Goal: Task Accomplishment & Management: Complete application form

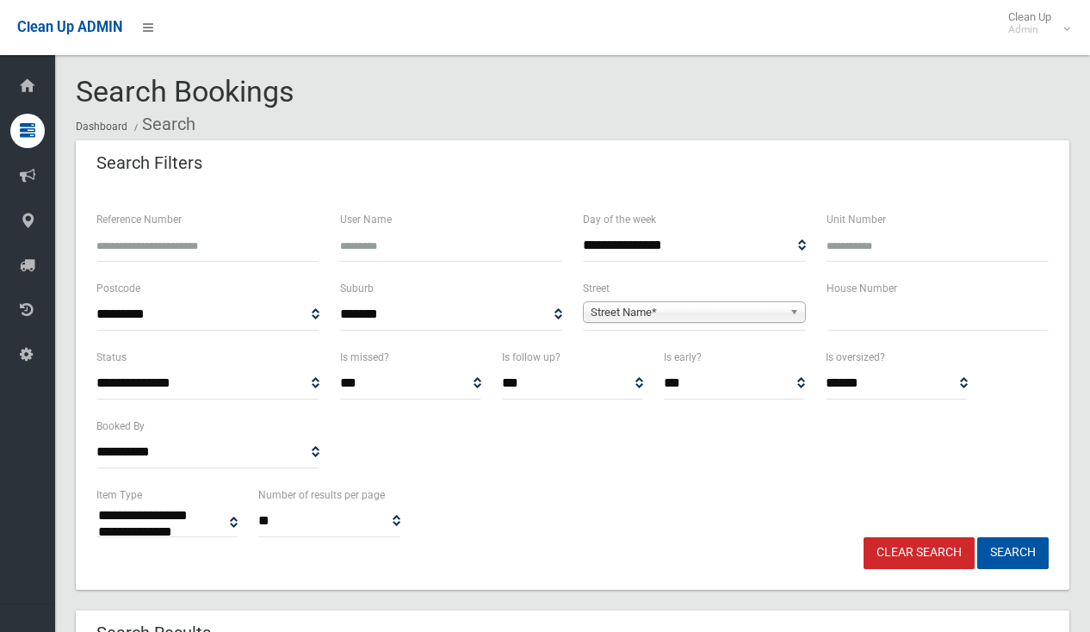
select select
click at [900, 330] on input "text" at bounding box center [937, 315] width 223 height 32
type input "**"
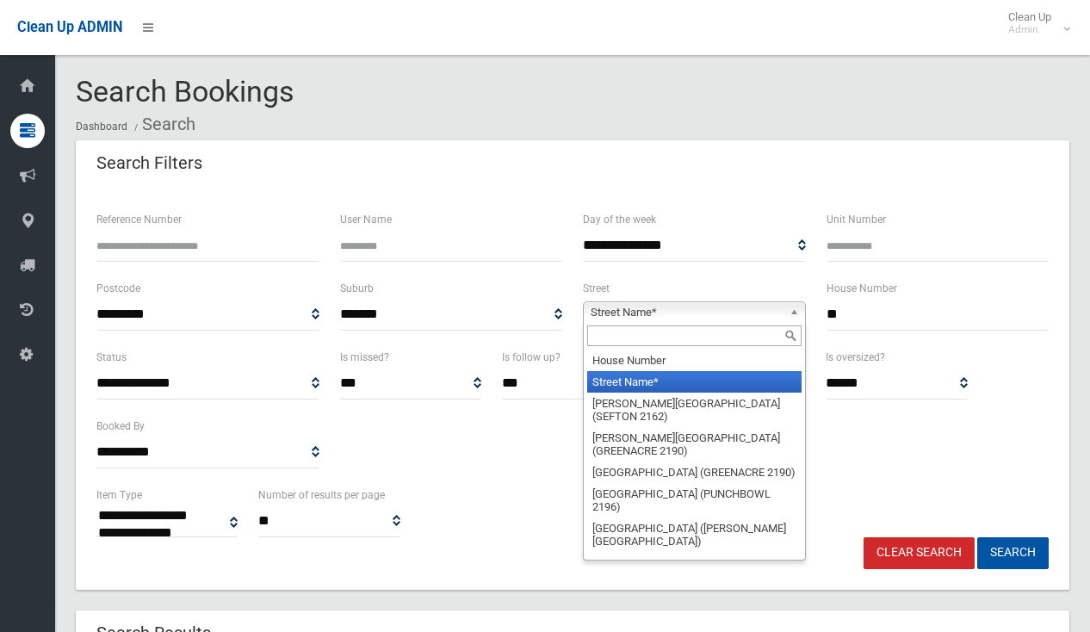
click at [768, 304] on span "Street Name*" at bounding box center [687, 312] width 192 height 21
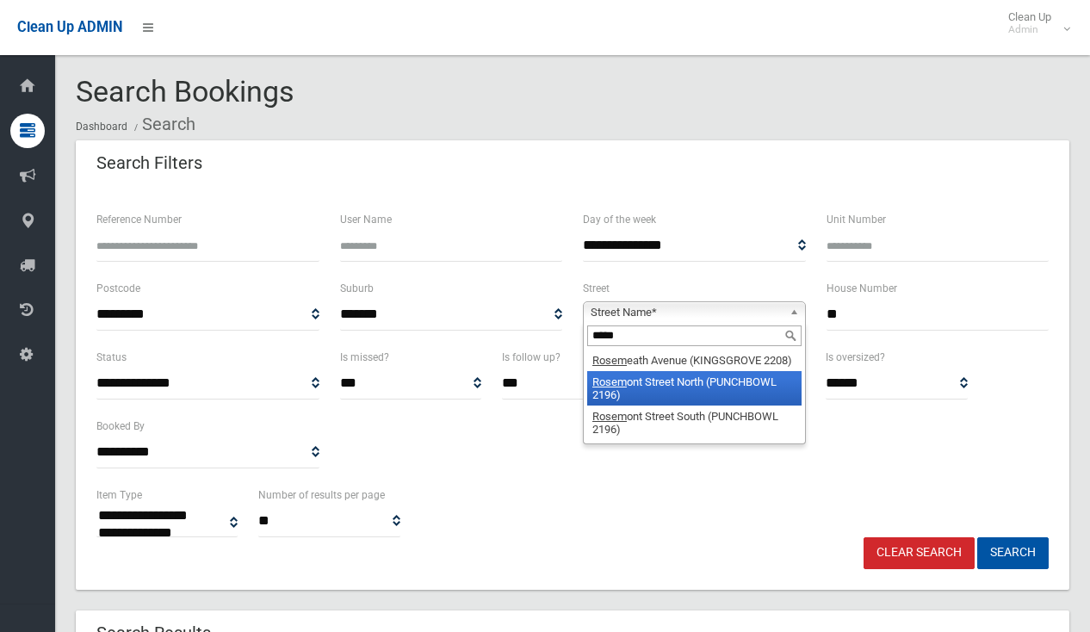
type input "*****"
click at [755, 390] on li "Rosem ont Street North (PUNCHBOWL 2196)" at bounding box center [694, 388] width 214 height 34
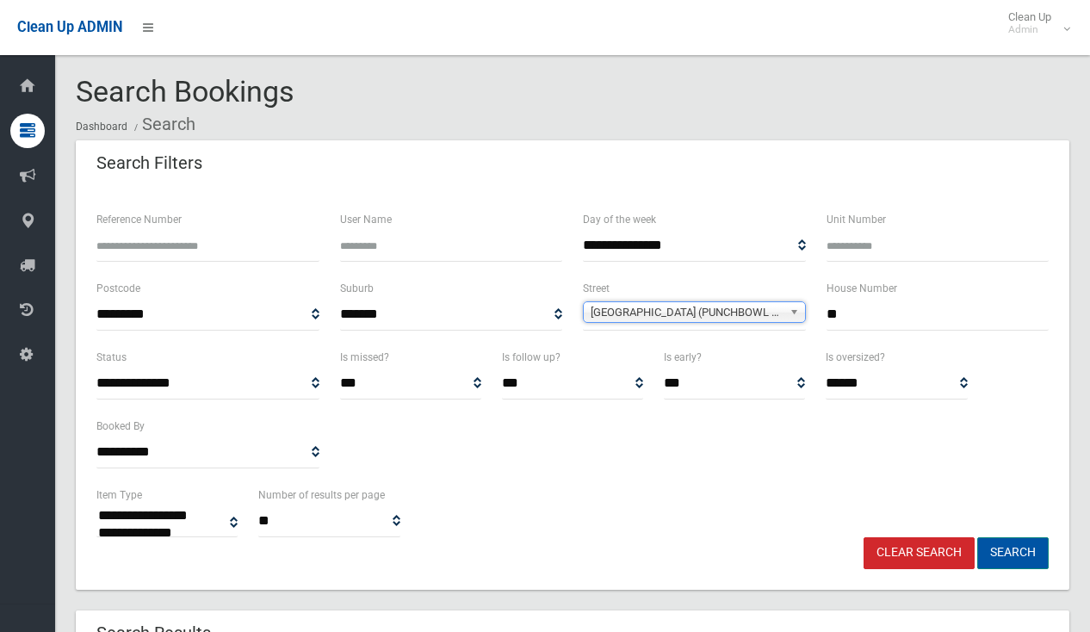
click at [1007, 561] on button "Search" at bounding box center [1012, 553] width 71 height 32
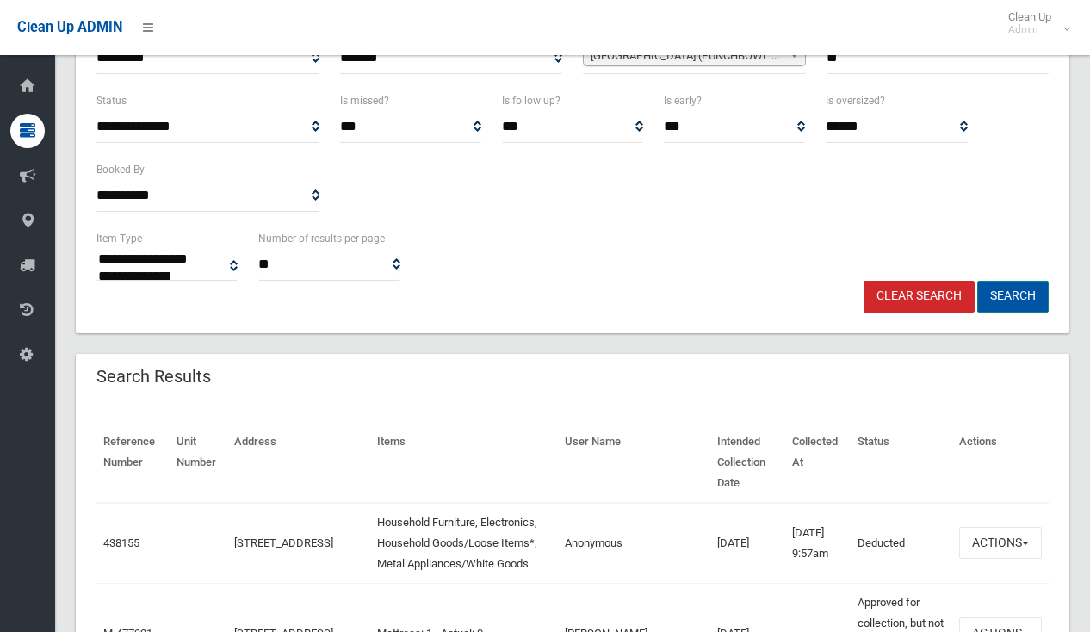
scroll to position [258, 0]
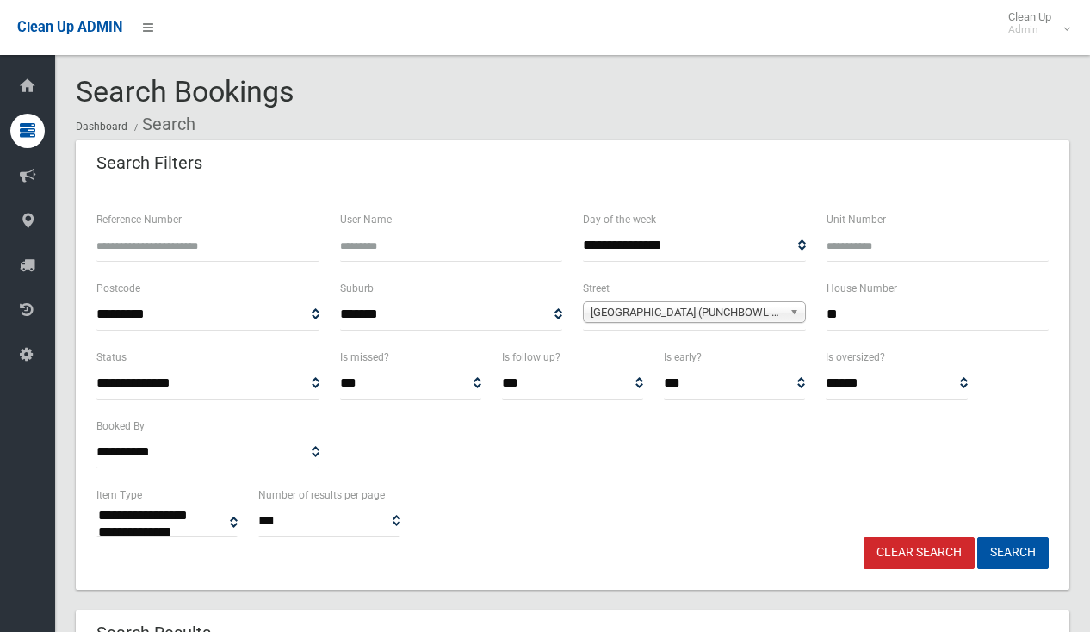
select select
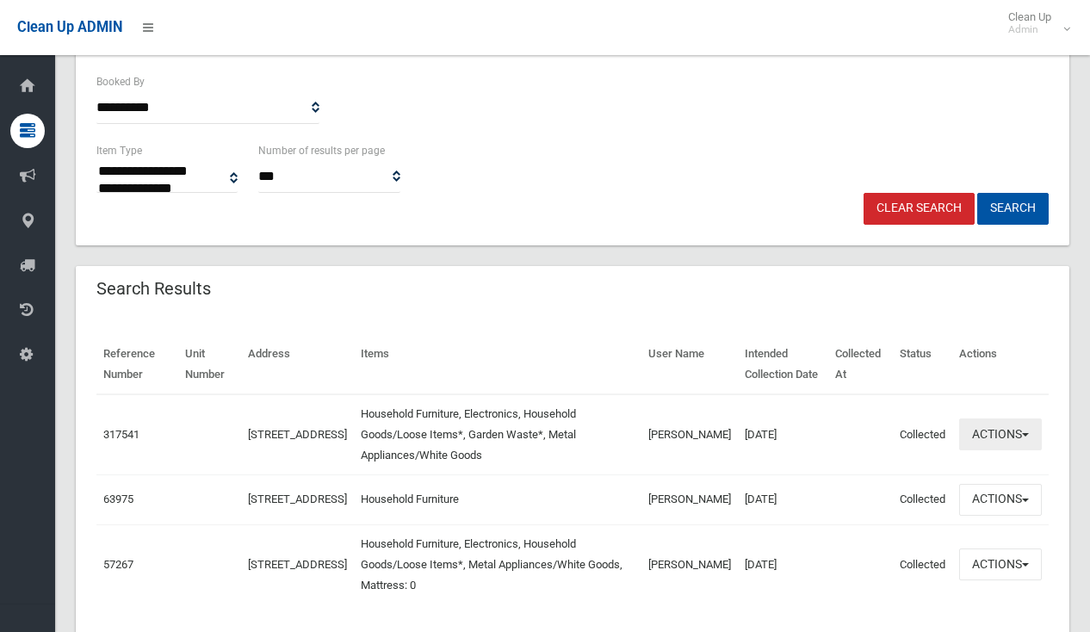
click at [1021, 445] on button "Actions" at bounding box center [1000, 434] width 83 height 32
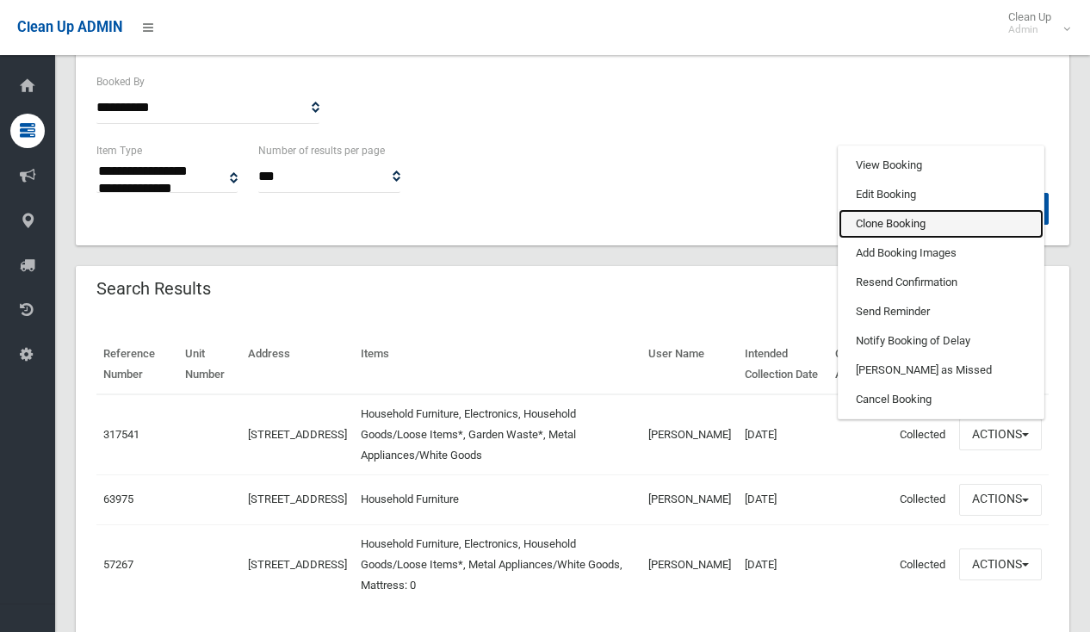
click at [900, 228] on link "Clone Booking" at bounding box center [940, 223] width 205 height 29
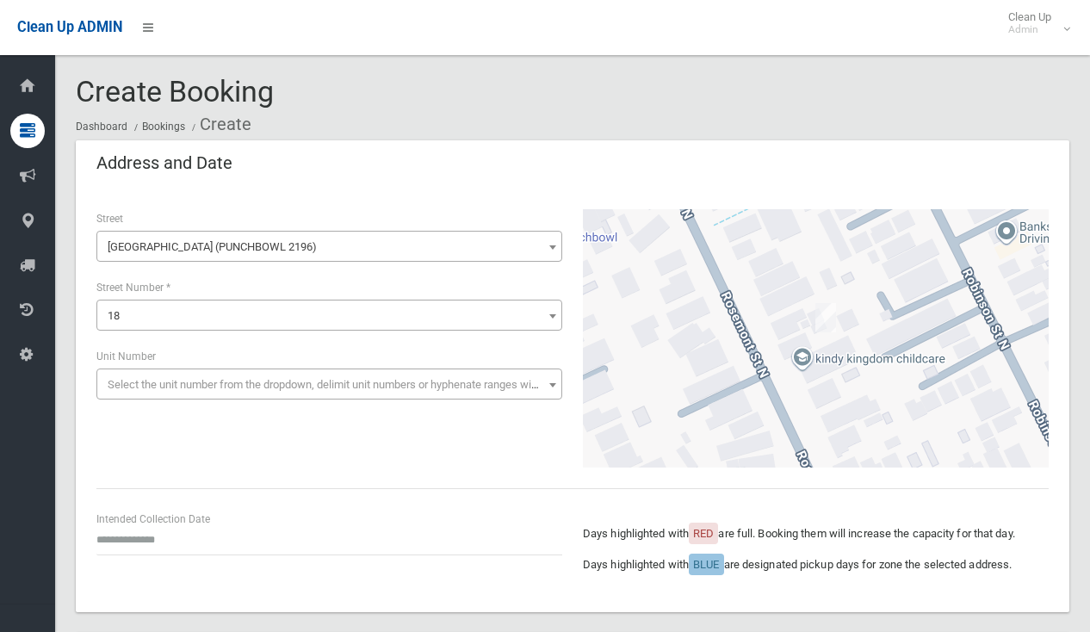
click at [188, 519] on div "Intended Collection Date" at bounding box center [329, 533] width 466 height 46
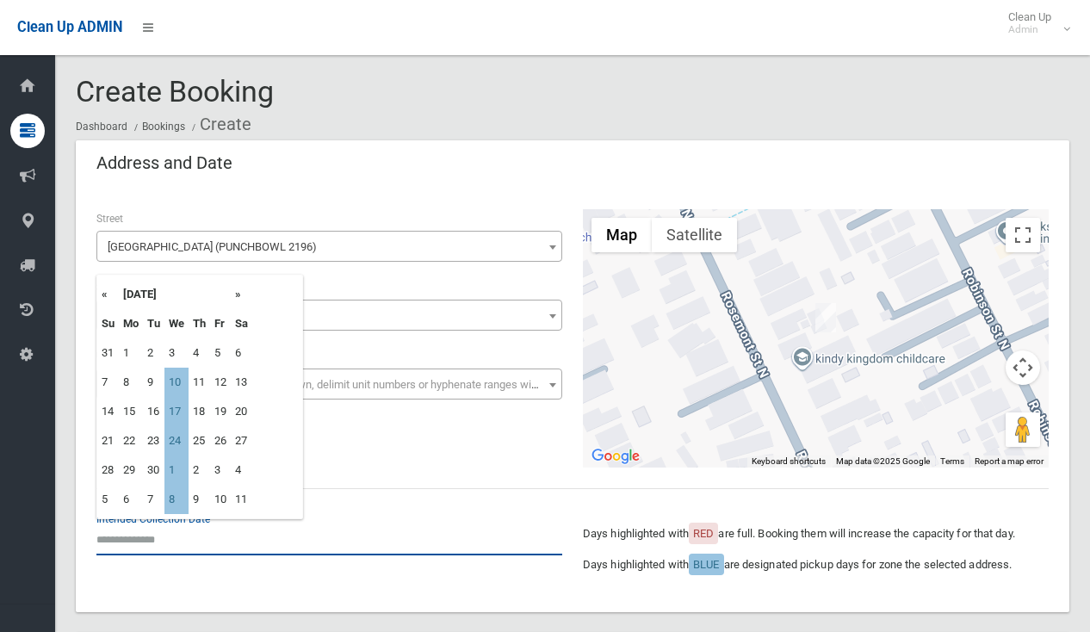
click at [188, 529] on input "text" at bounding box center [329, 539] width 466 height 32
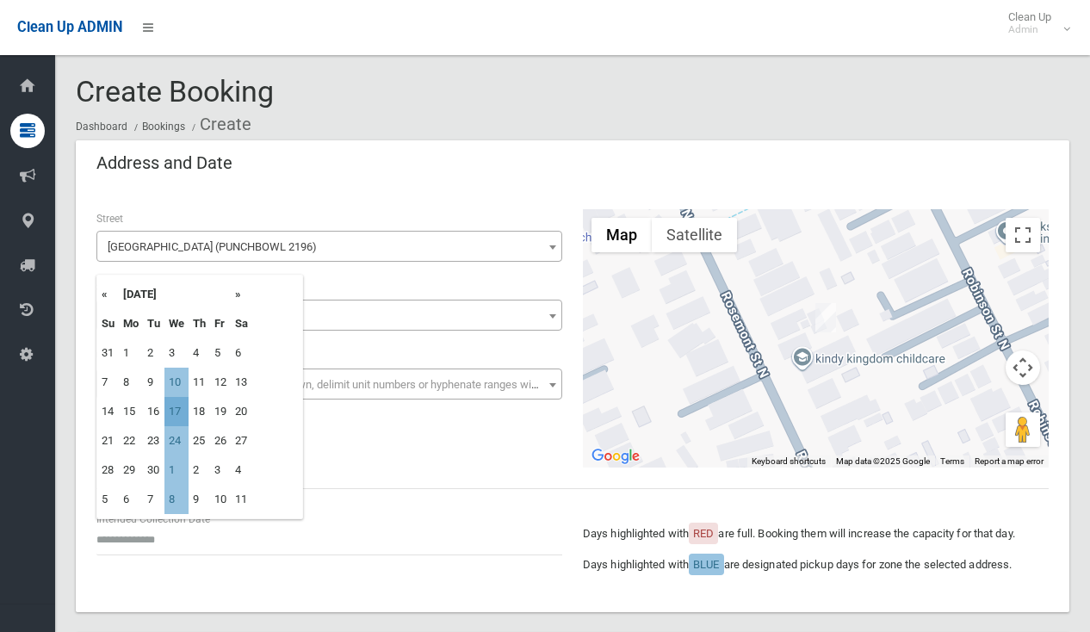
click at [174, 423] on td "17" at bounding box center [176, 411] width 24 height 29
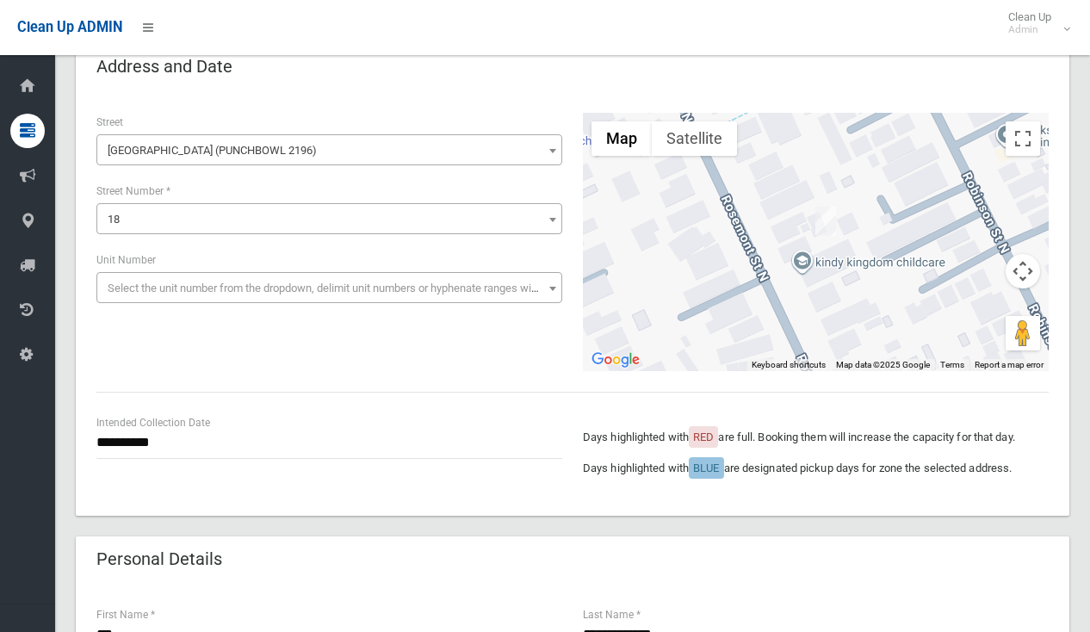
scroll to position [172, 0]
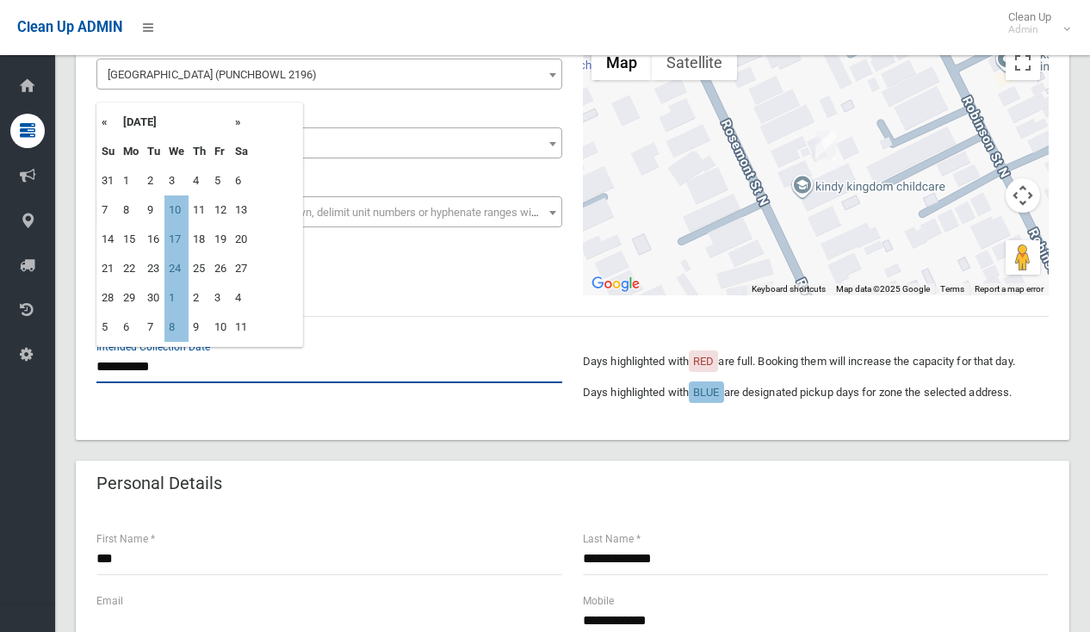
click at [176, 364] on input "**********" at bounding box center [329, 367] width 466 height 32
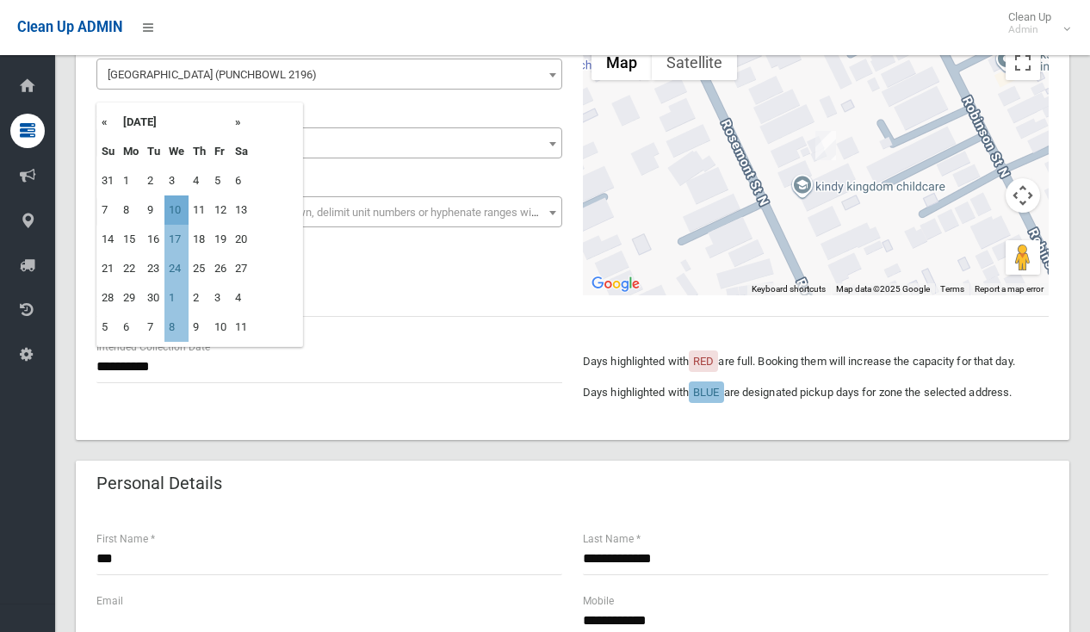
click at [182, 213] on td "10" at bounding box center [176, 209] width 24 height 29
type input "**********"
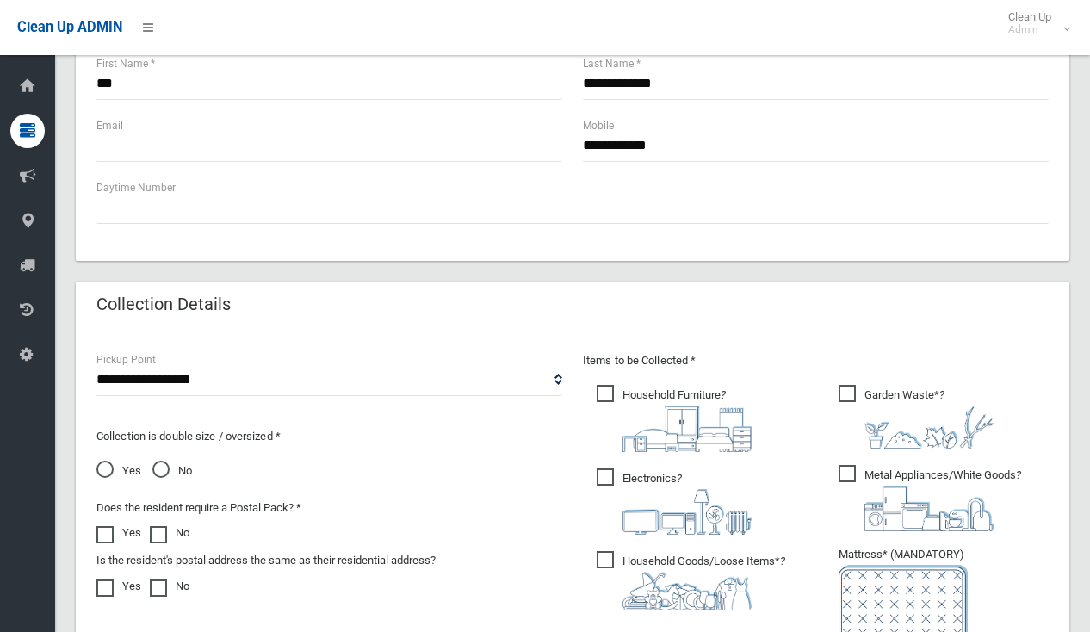
scroll to position [861, 0]
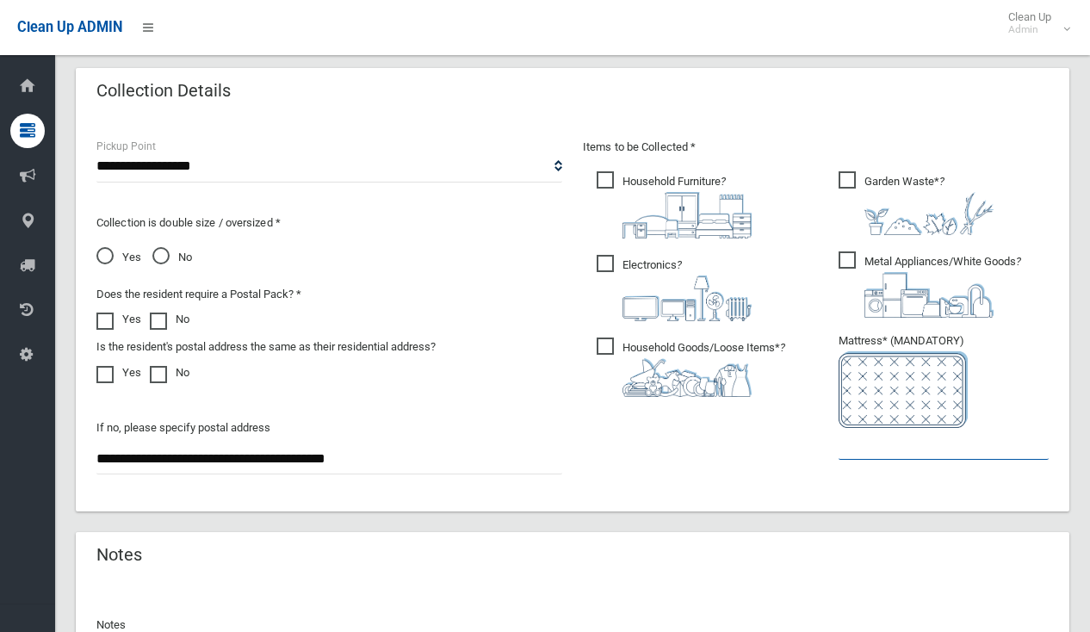
click at [925, 454] on input "text" at bounding box center [943, 444] width 210 height 32
type input "*"
click at [110, 252] on span "Yes" at bounding box center [118, 257] width 45 height 21
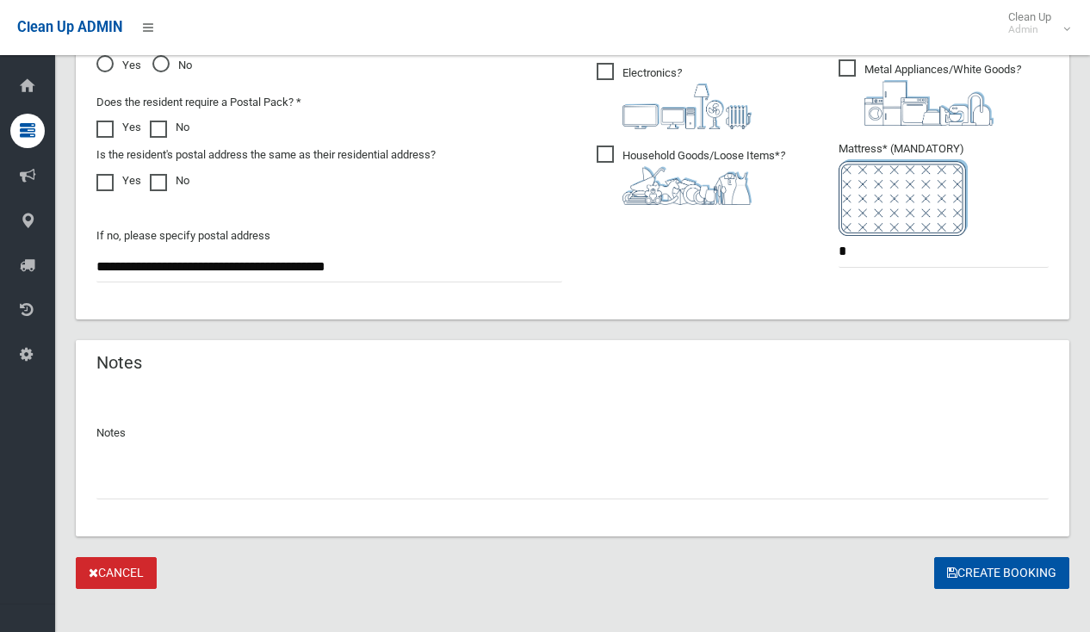
scroll to position [1071, 0]
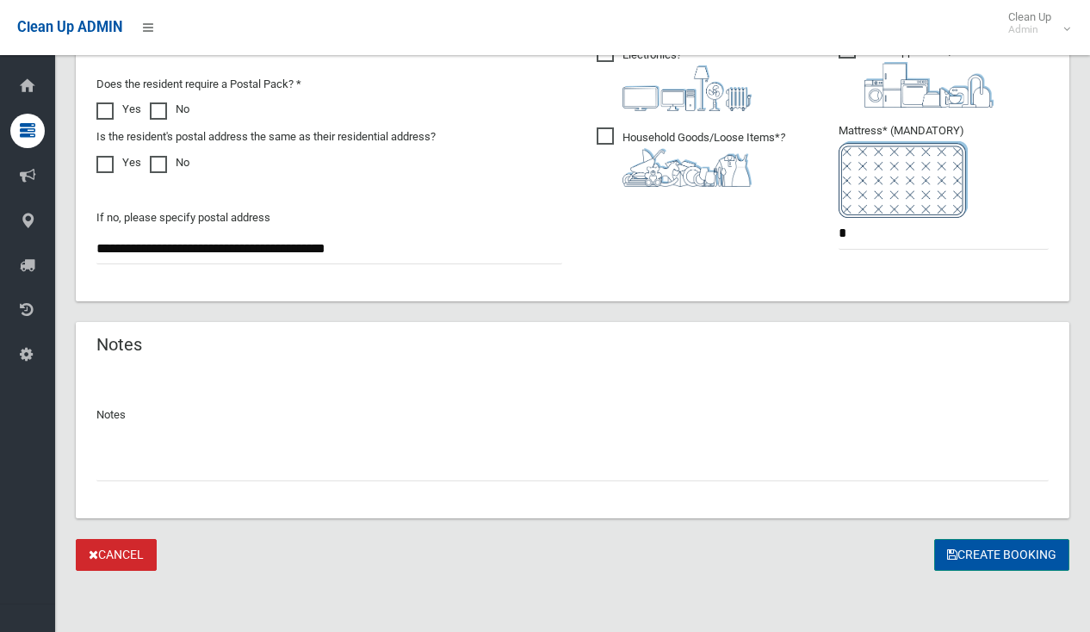
click at [1002, 545] on button "Create Booking" at bounding box center [1001, 555] width 135 height 32
